Goal: Task Accomplishment & Management: Manage account settings

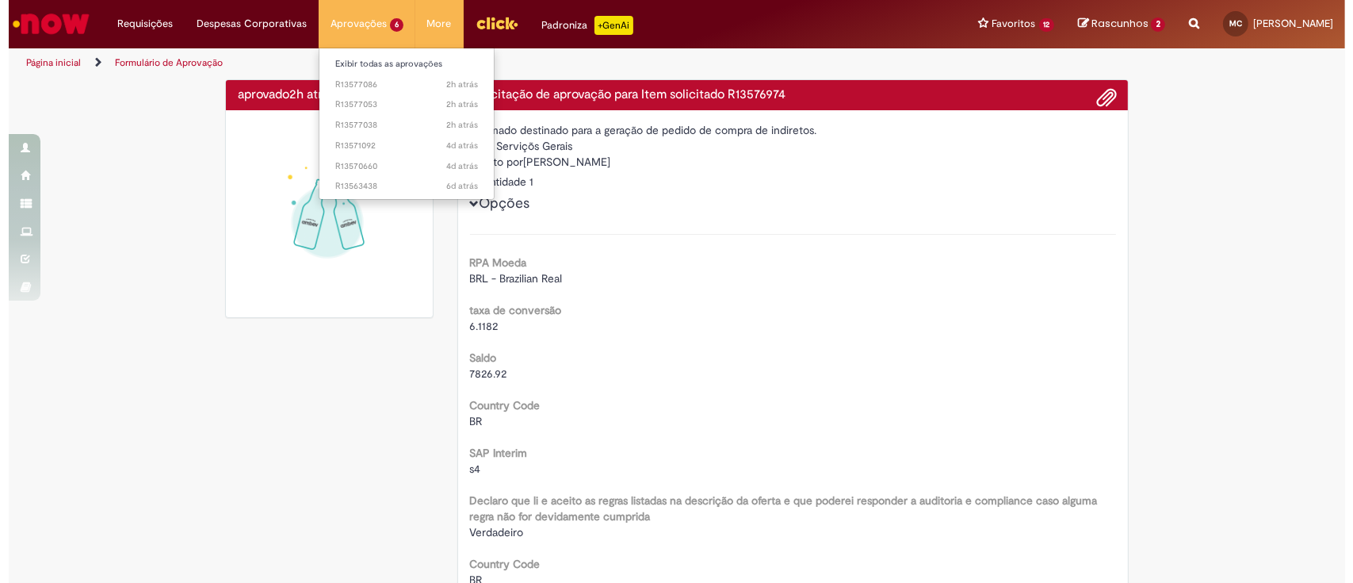
scroll to position [0, 653]
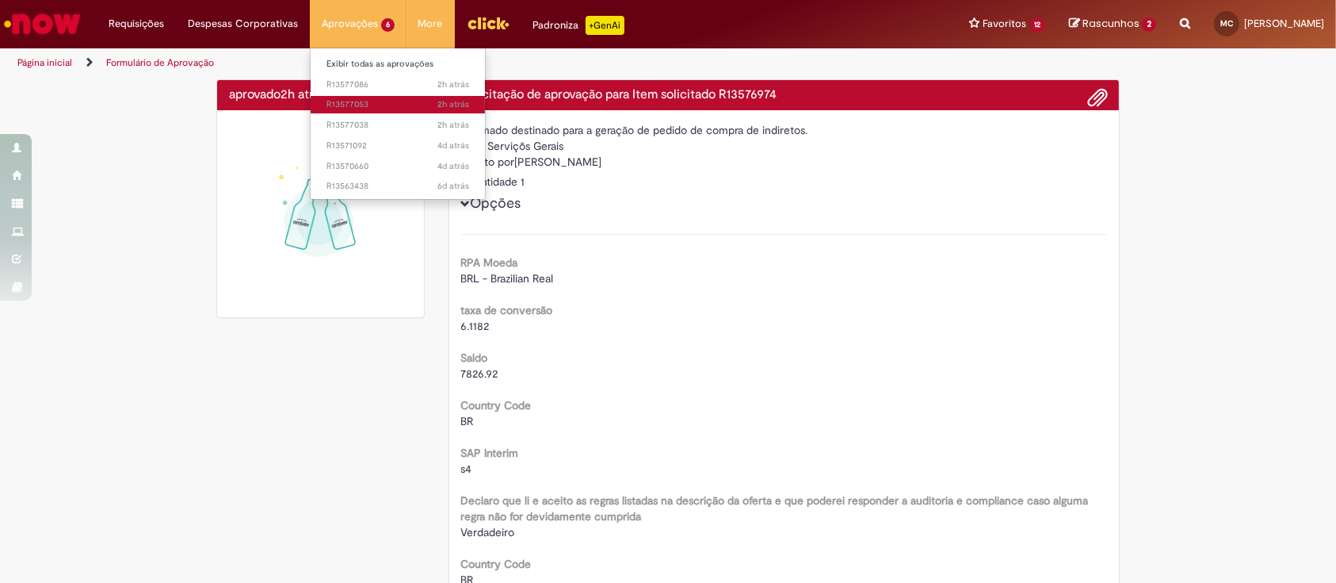
click at [375, 99] on span "2h atrás 2 horas atrás R13577053" at bounding box center [398, 104] width 143 height 13
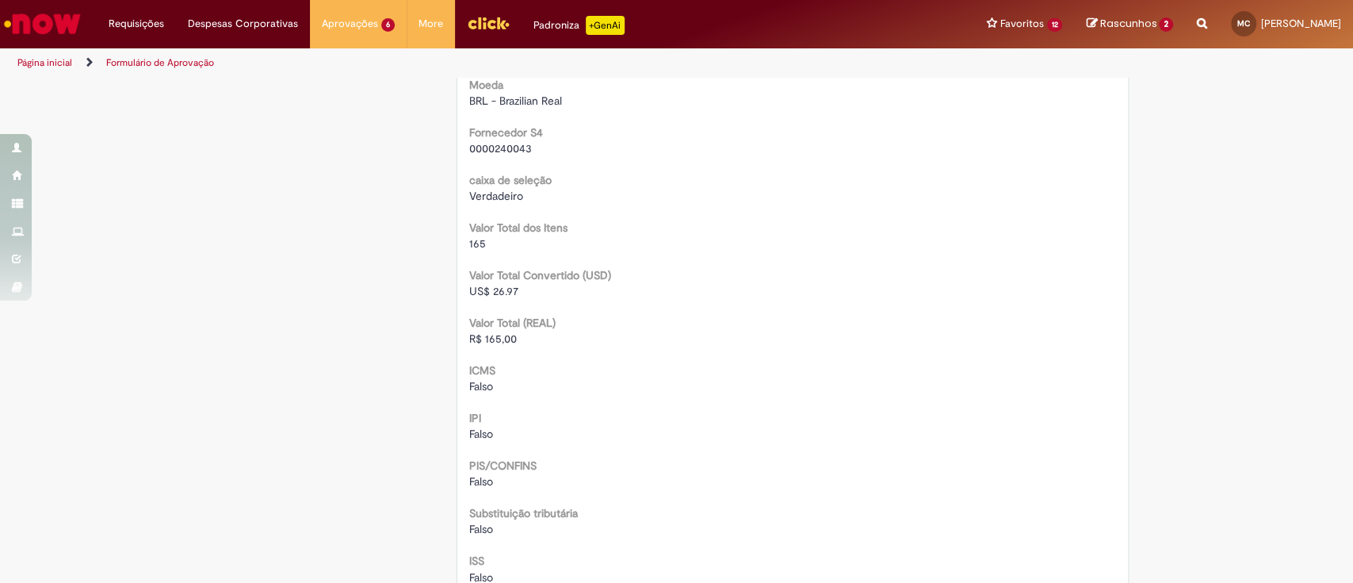
scroll to position [1796, 0]
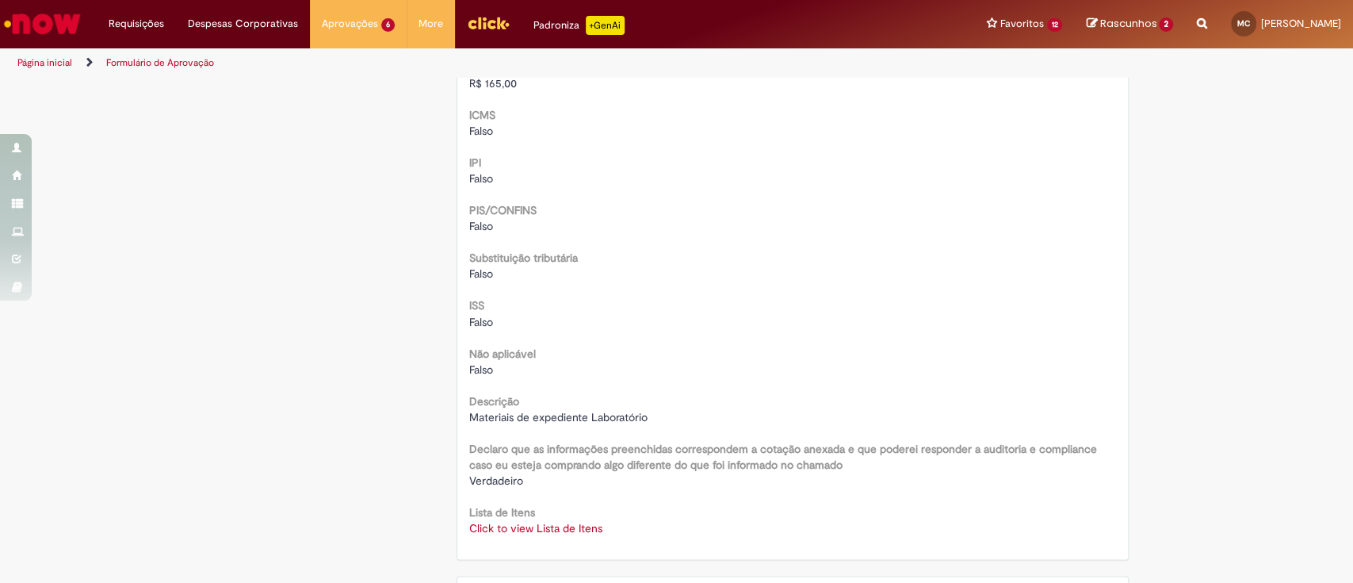
click at [539, 523] on link "Click to view Lista de Itens" at bounding box center [535, 527] width 133 height 14
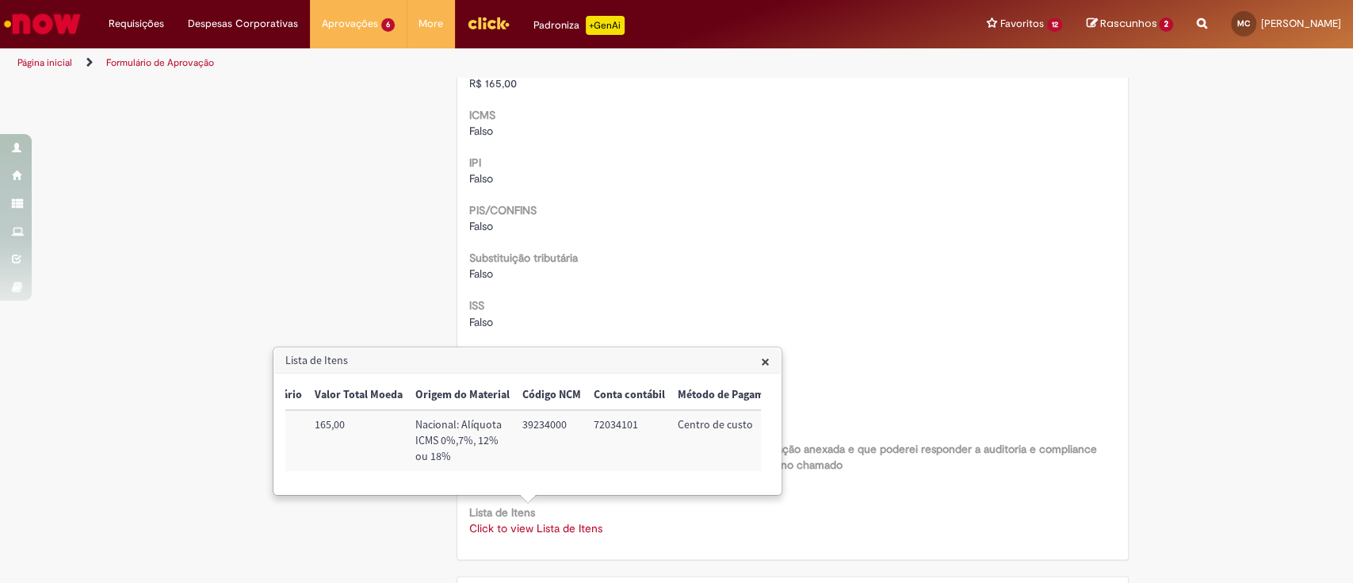
scroll to position [0, 686]
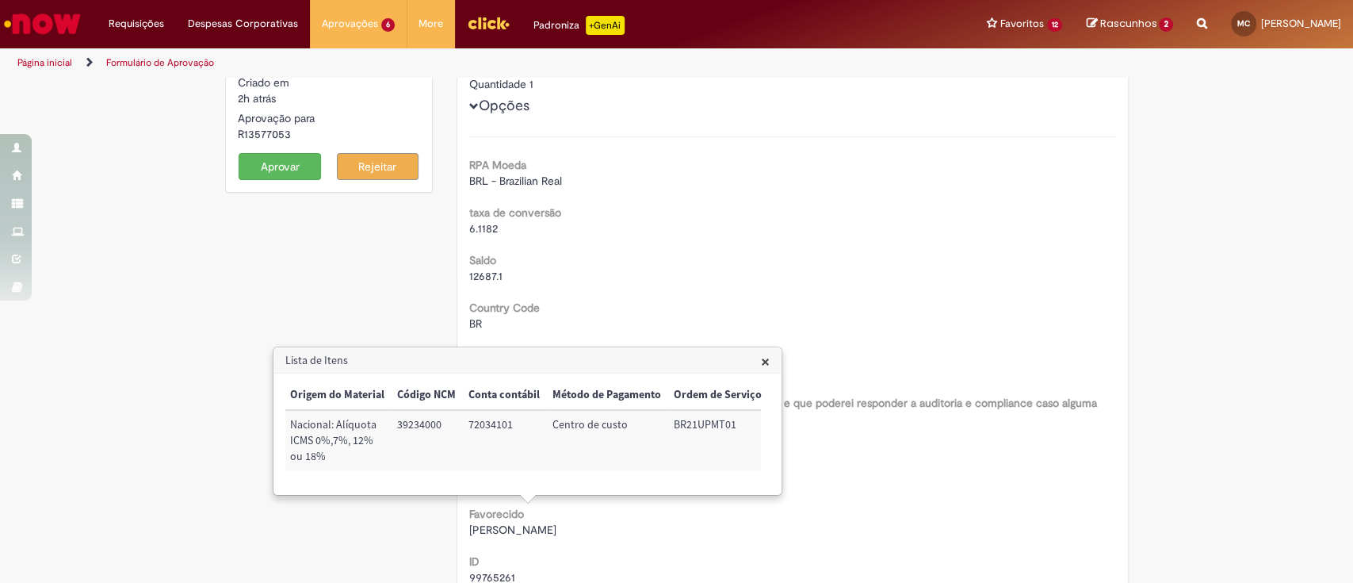
scroll to position [0, 0]
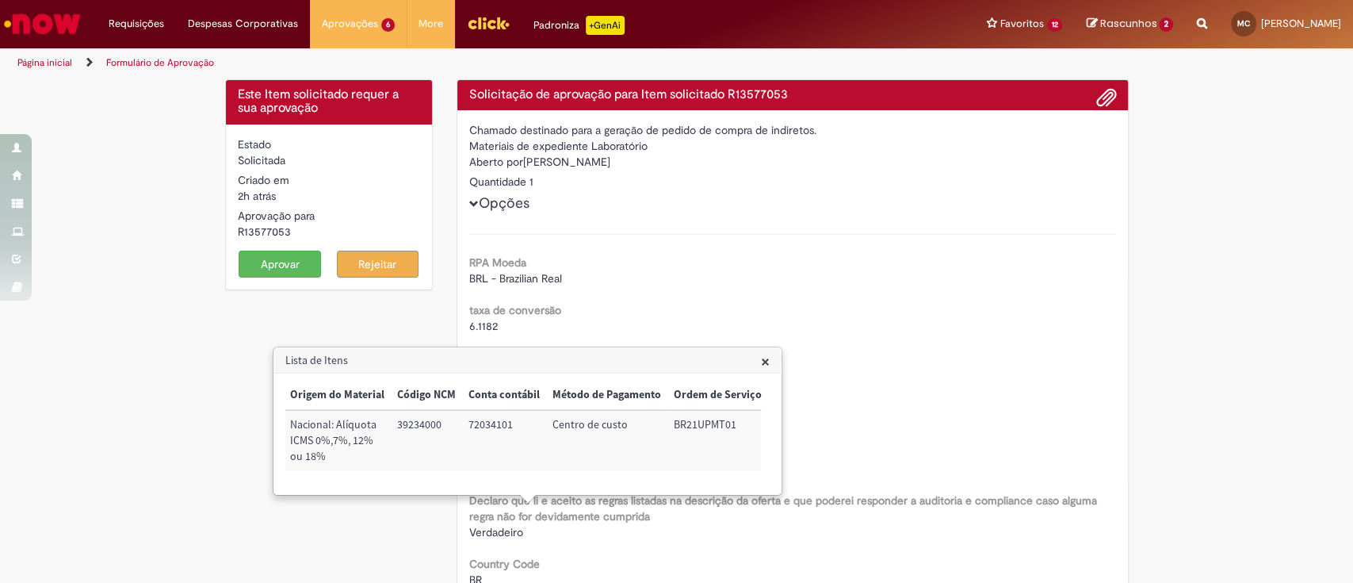
click at [272, 256] on button "Aprovar" at bounding box center [280, 263] width 82 height 27
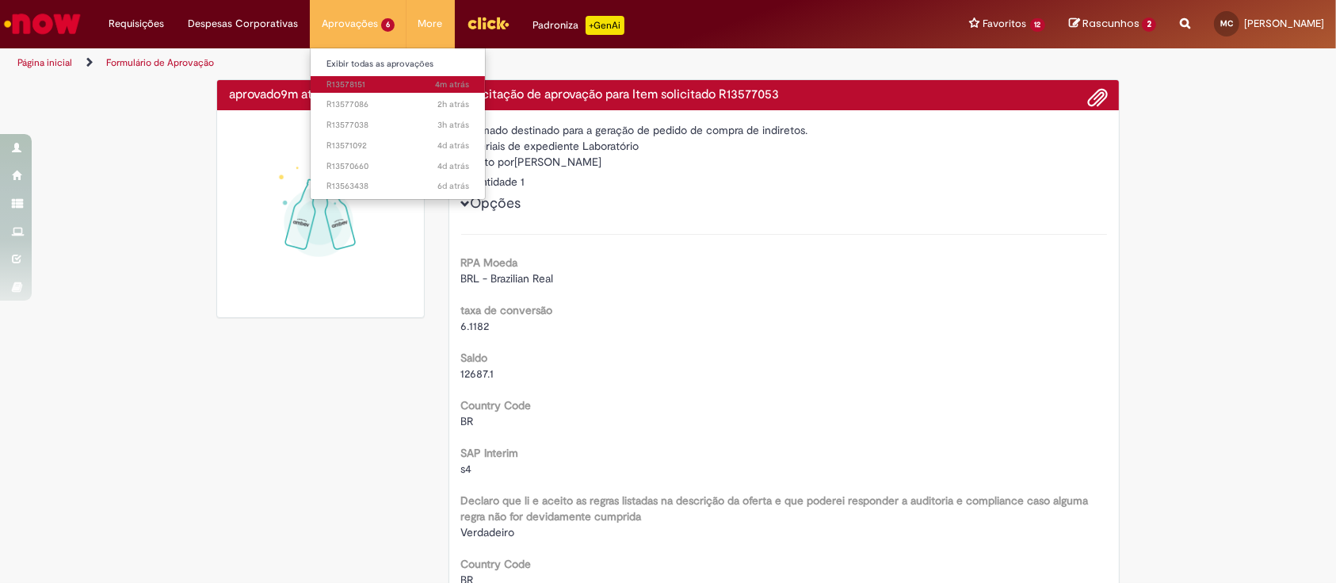
click at [357, 82] on span "4m atrás 4 minutos atrás R13578151" at bounding box center [398, 84] width 143 height 13
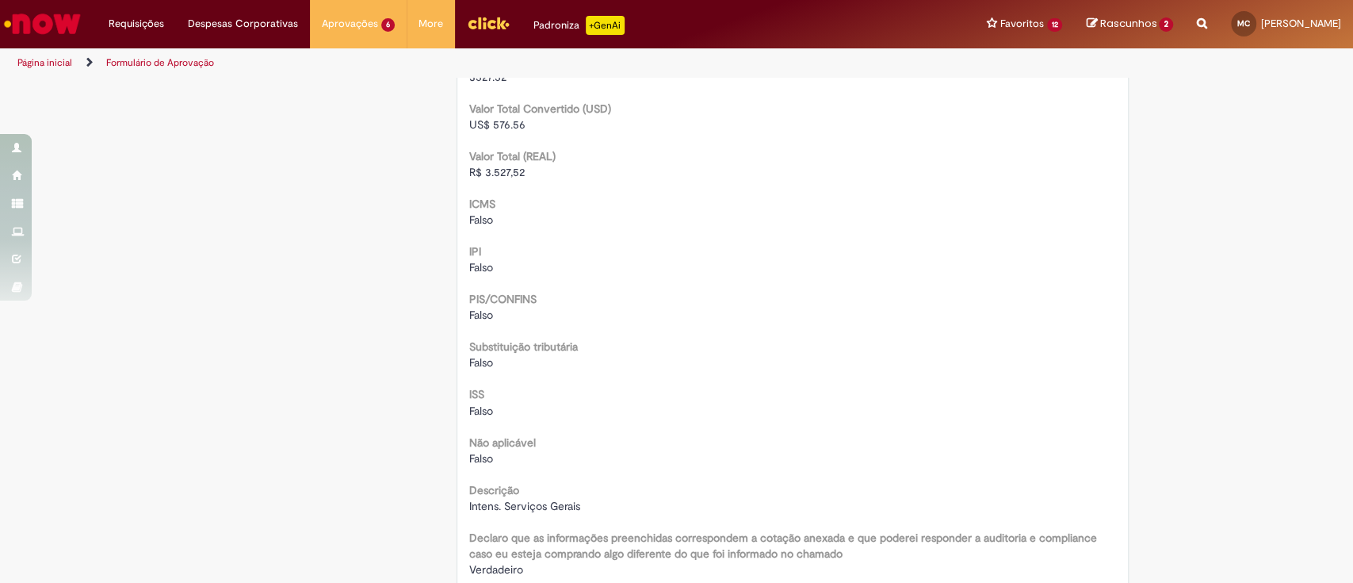
scroll to position [1902, 0]
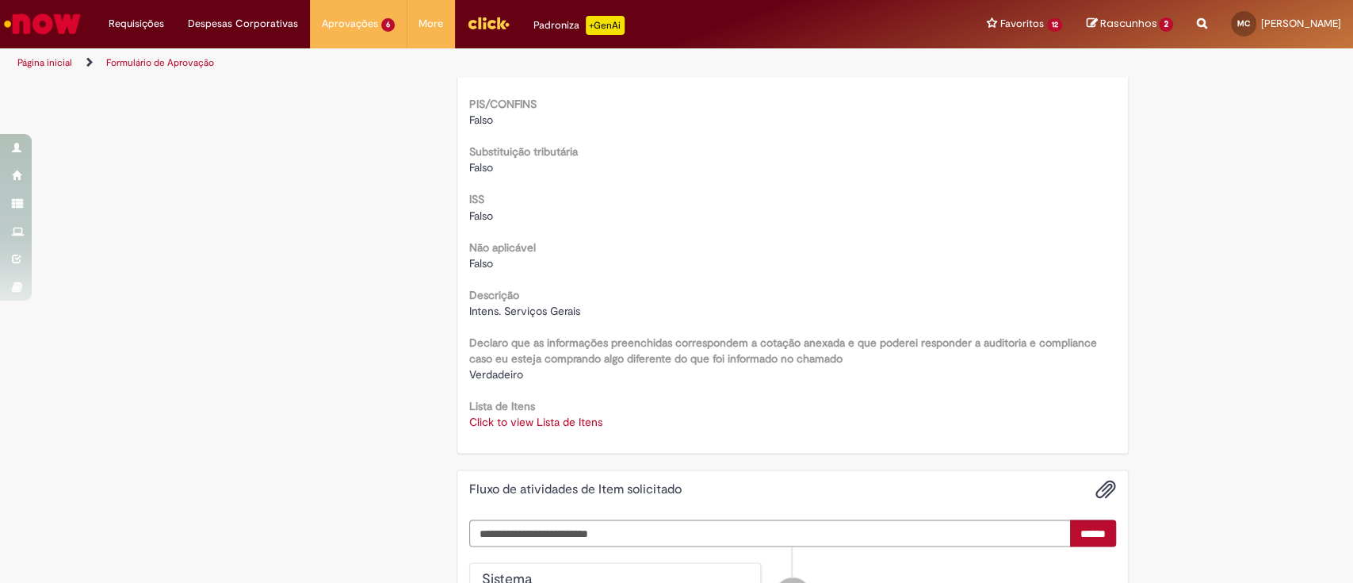
click at [548, 416] on link "Click to view Lista de Itens" at bounding box center [535, 421] width 133 height 14
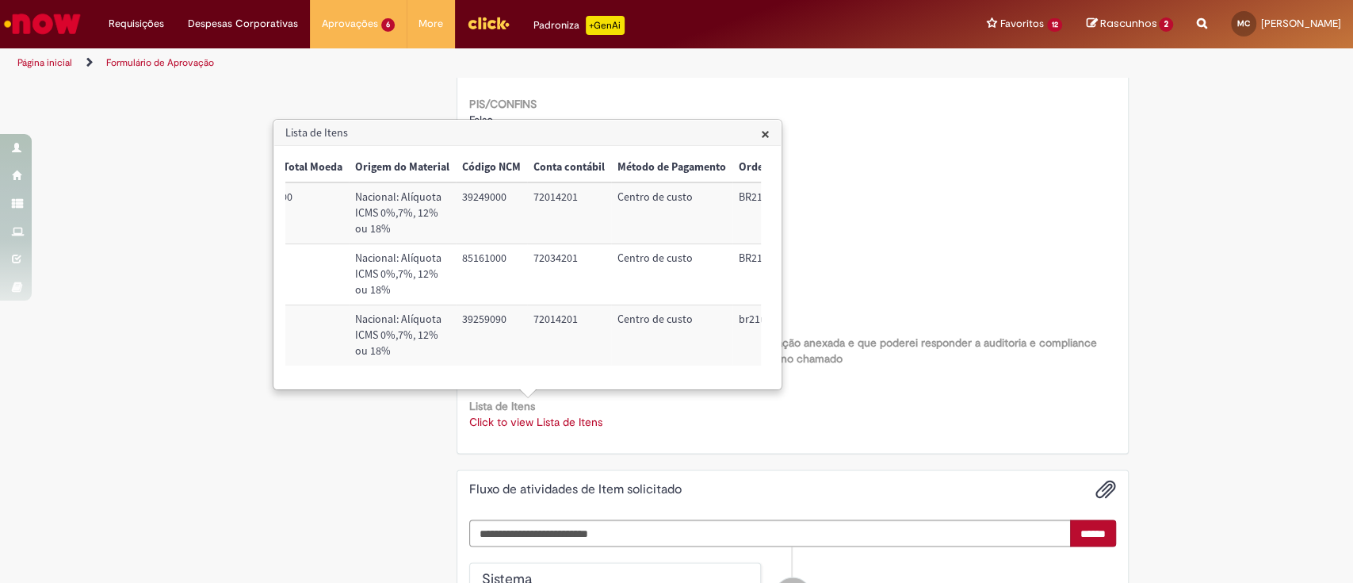
scroll to position [0, 159]
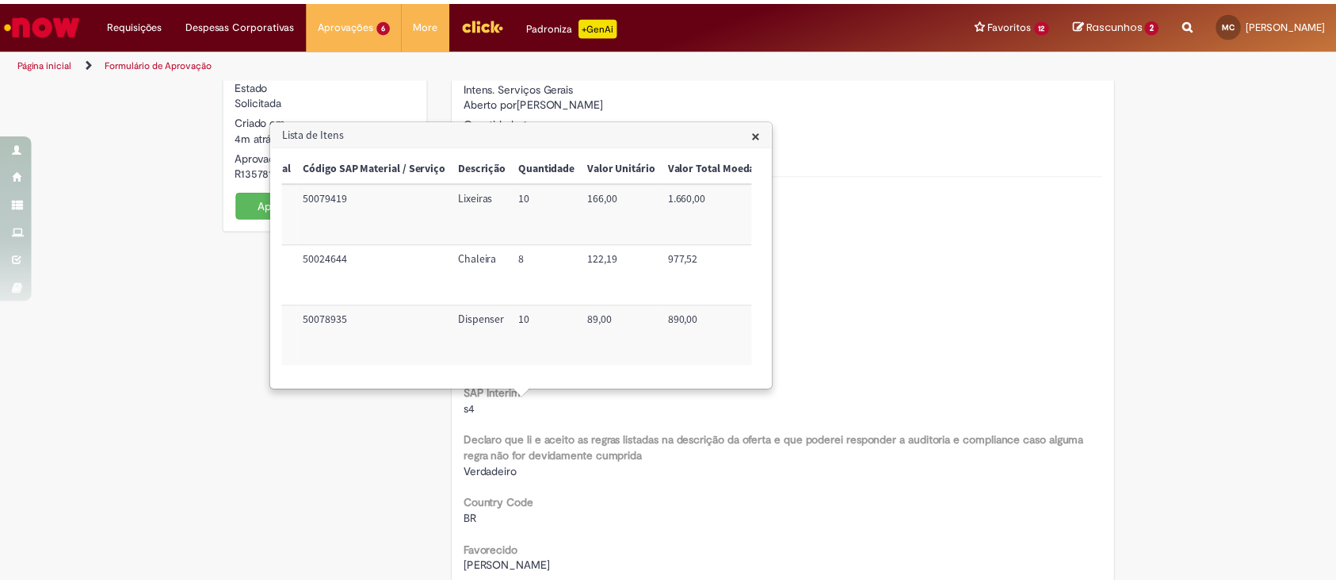
scroll to position [0, 0]
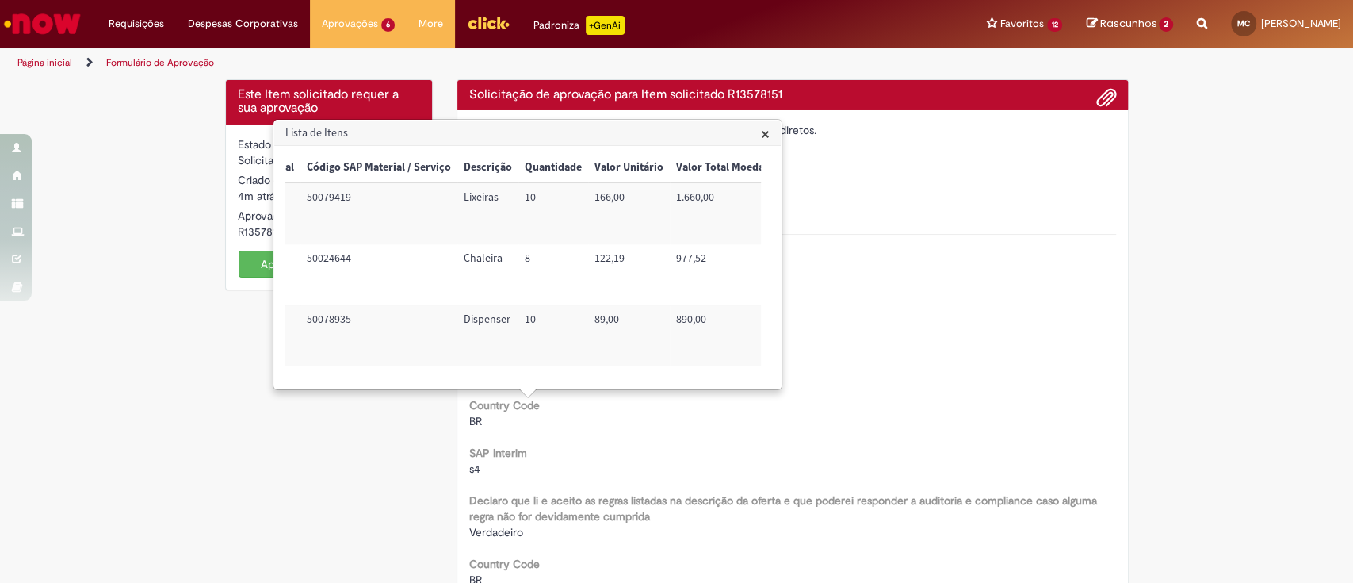
click at [254, 266] on button "Aprovar" at bounding box center [280, 263] width 82 height 27
